Goal: Task Accomplishment & Management: Use online tool/utility

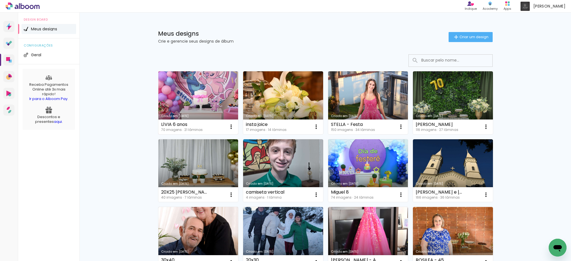
click at [203, 106] on link "Criado em [DATE]" at bounding box center [198, 102] width 80 height 63
